Goal: Navigation & Orientation: Find specific page/section

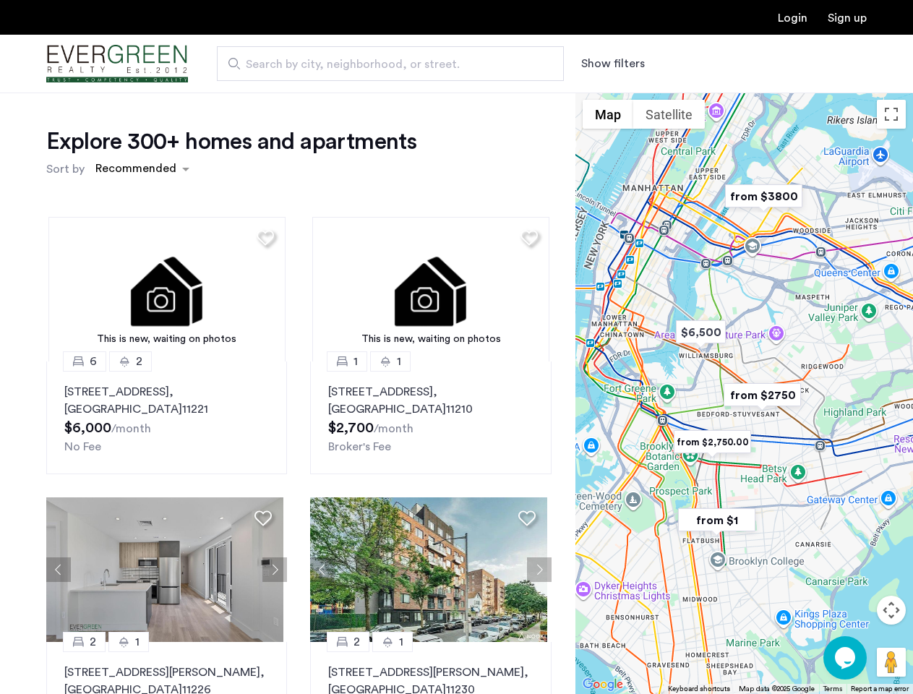
click at [612, 64] on button "Show filters" at bounding box center [613, 63] width 64 height 17
click at [142, 169] on div "Explore 300+ homes and apartments Sort by Recommended This is new, waiting on p…" at bounding box center [456, 441] width 913 height 696
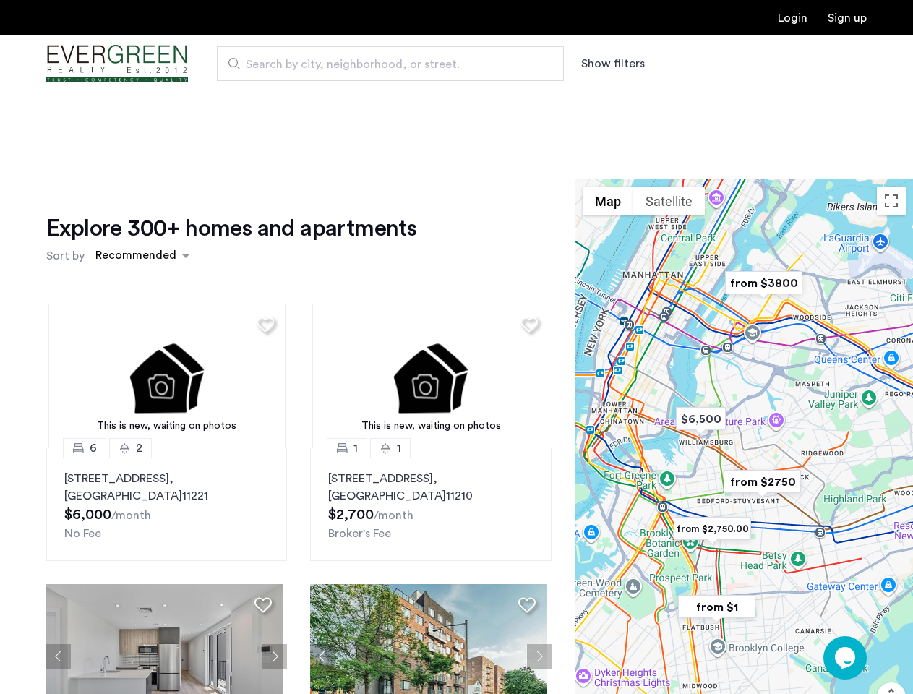
click at [263, 237] on h1 "Explore 300+ homes and apartments" at bounding box center [231, 228] width 370 height 29
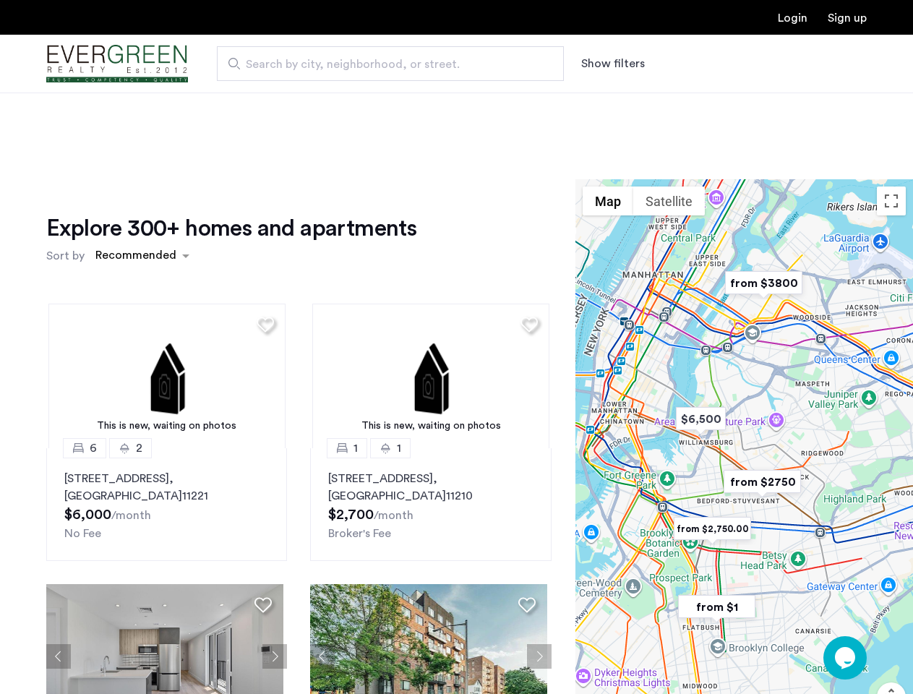
click at [165, 289] on div "Explore 300+ homes and apartments Sort by Recommended This is new, waiting on p…" at bounding box center [298, 498] width 505 height 568
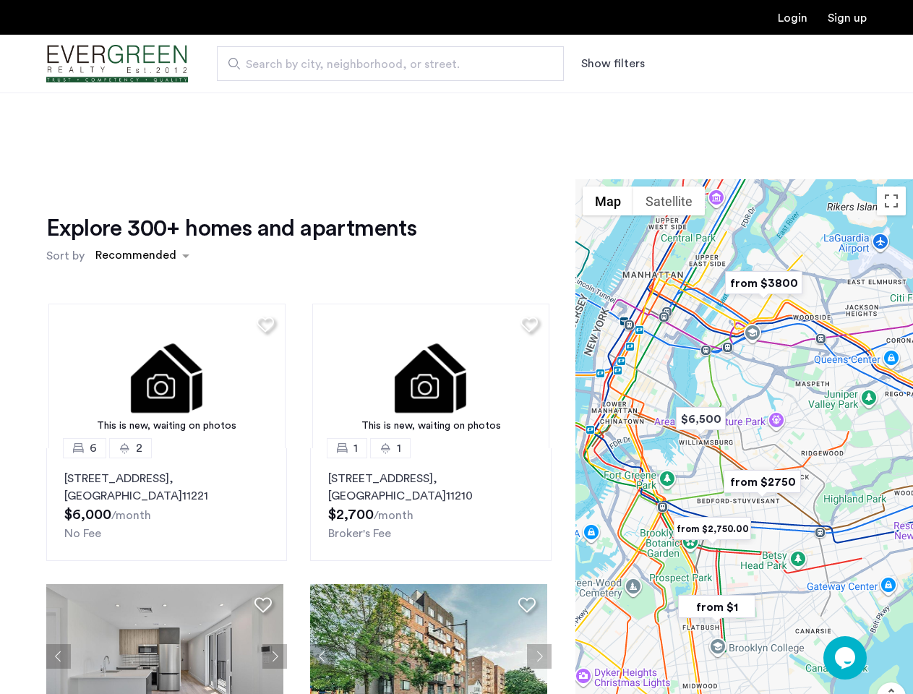
click at [165, 418] on img at bounding box center [166, 376] width 237 height 145
click at [524, 237] on div "Explore 300+ homes and apartments Sort by Recommended" at bounding box center [298, 241] width 505 height 55
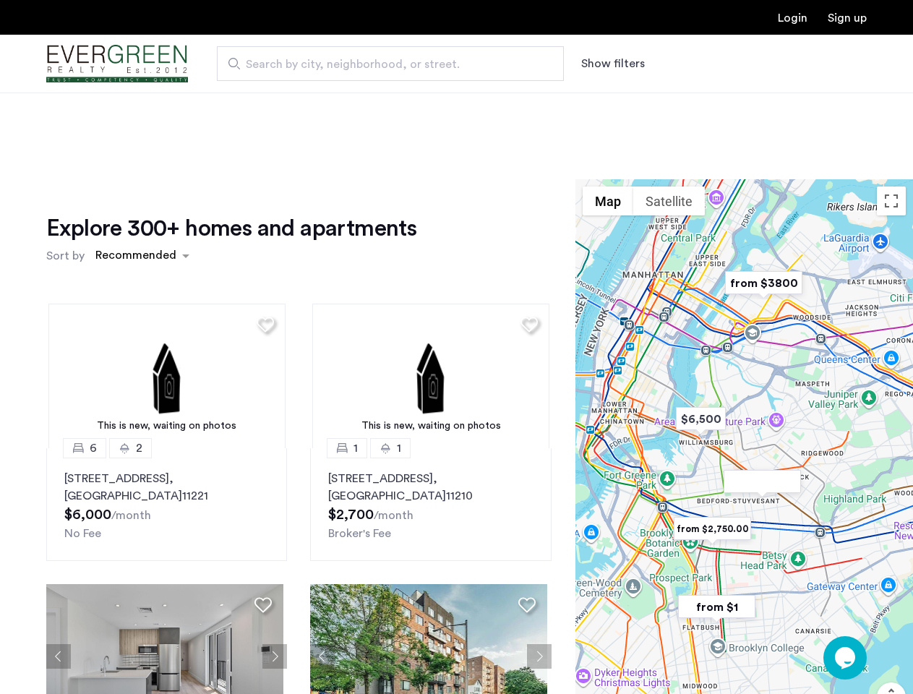
click at [425, 289] on div "Explore 300+ homes and apartments Sort by Recommended This is new, waiting on p…" at bounding box center [298, 498] width 505 height 568
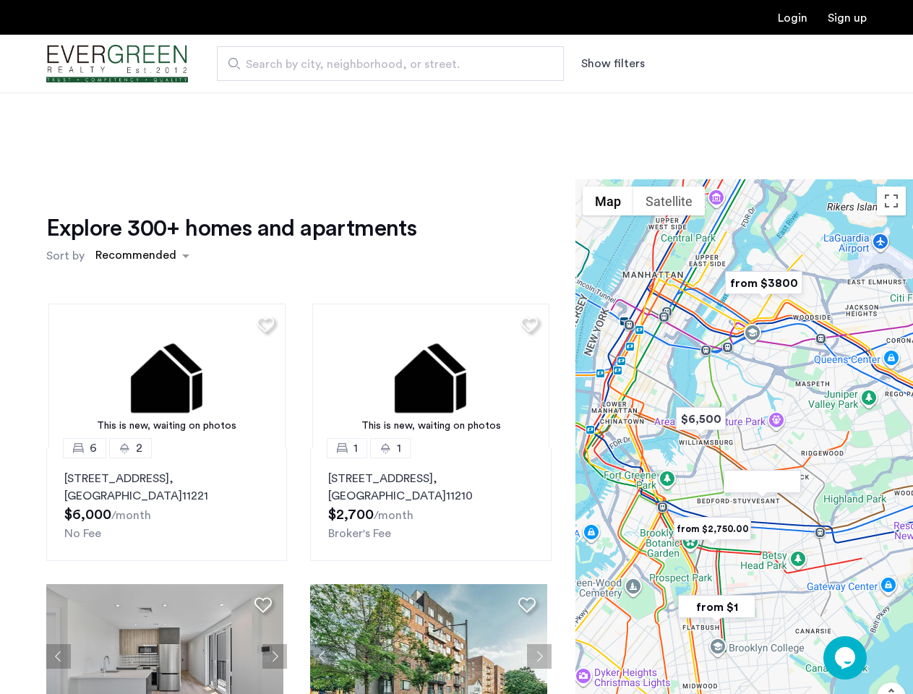
click at [425, 418] on img at bounding box center [430, 376] width 237 height 145
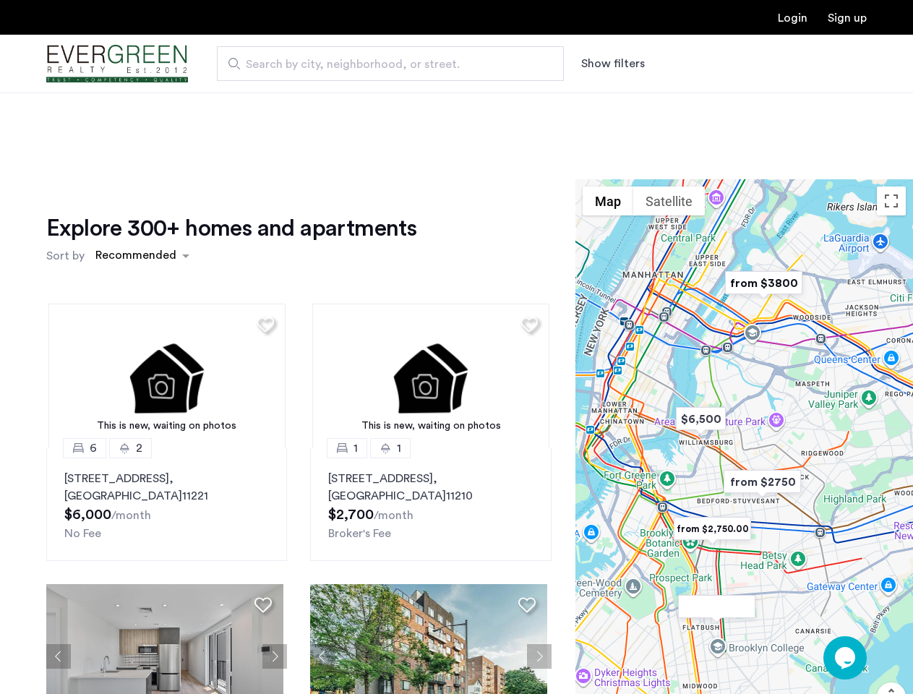
click at [59, 570] on div "This is new, waiting on photos 6 2 [STREET_ADDRESS] $6,000 /month No Fee This i…" at bounding box center [299, 537] width 529 height 490
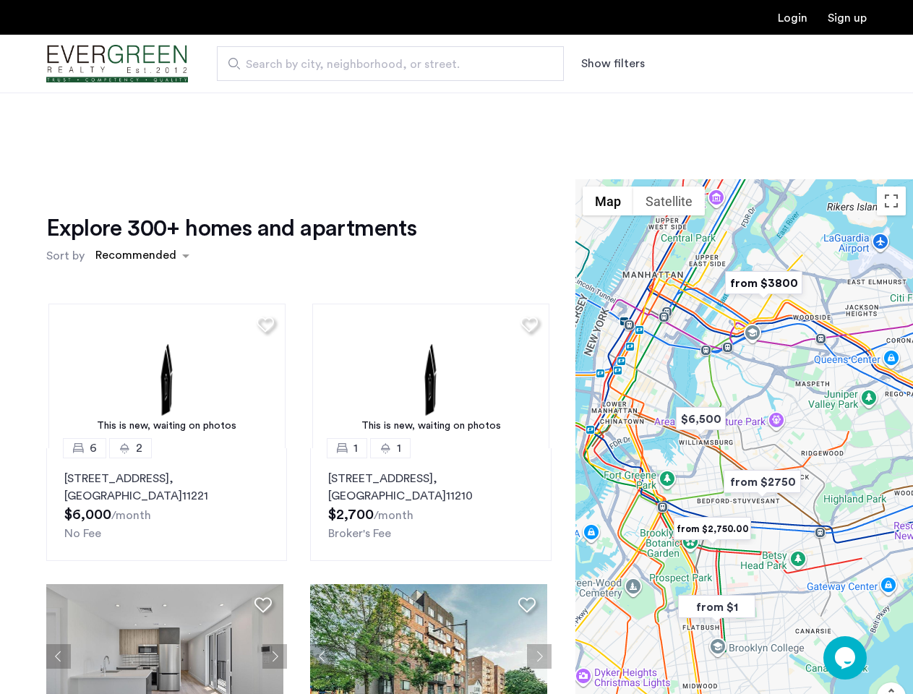
click at [263, 518] on div "[STREET_ADDRESS] $6,000 /month No Fee" at bounding box center [166, 506] width 205 height 72
